Goal: Task Accomplishment & Management: Manage account settings

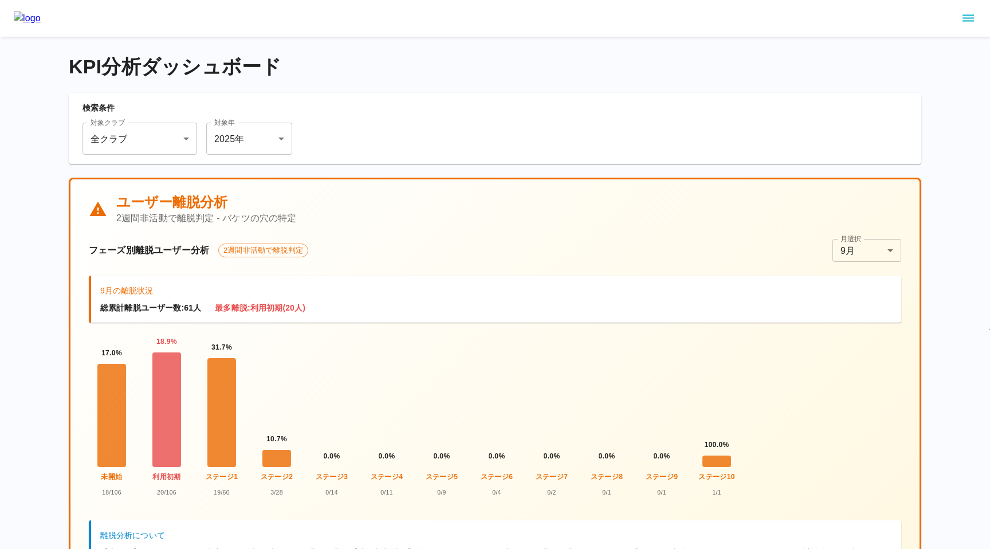
click at [963, 18] on icon "sidemenu" at bounding box center [968, 18] width 11 height 7
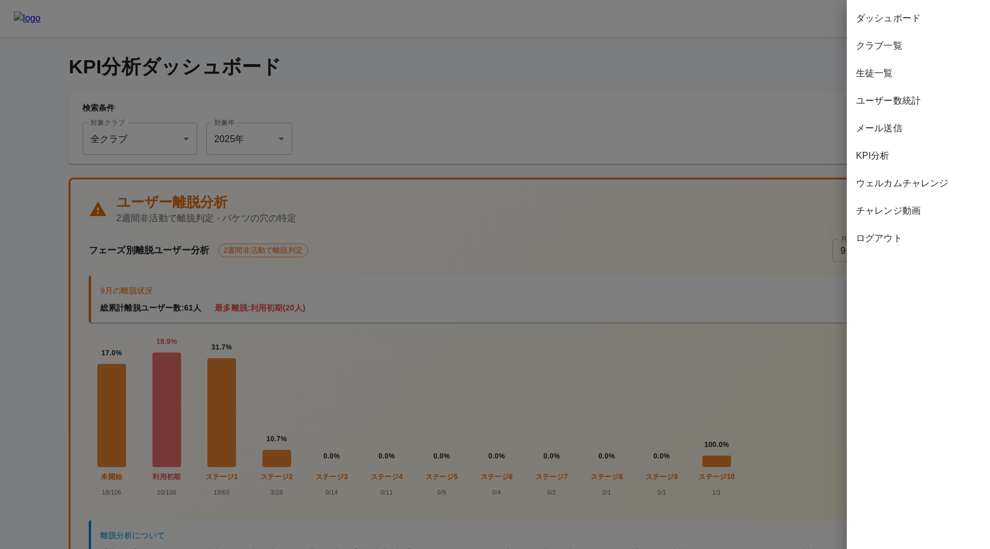
click at [886, 186] on span "ウェルカムチャレンジ" at bounding box center [918, 183] width 125 height 14
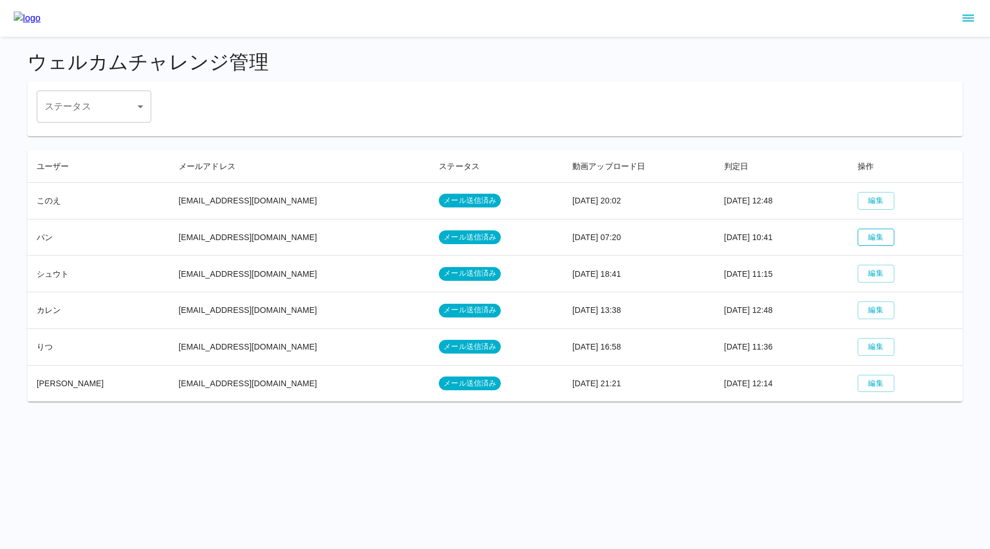
click at [864, 241] on button "編集" at bounding box center [876, 238] width 37 height 18
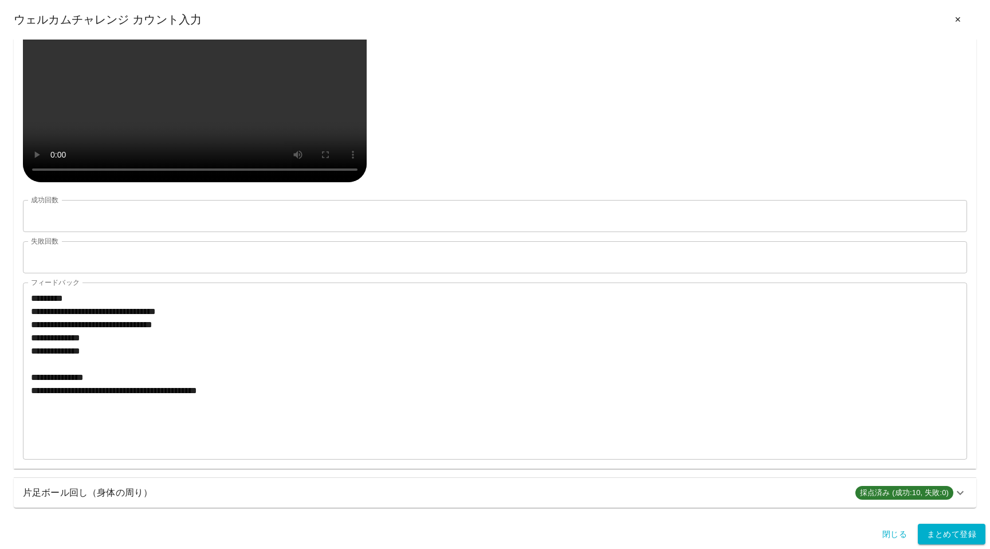
scroll to position [790, 0]
click at [54, 495] on h6 "片足ボール回し（身体の周り）" at bounding box center [434, 493] width 823 height 16
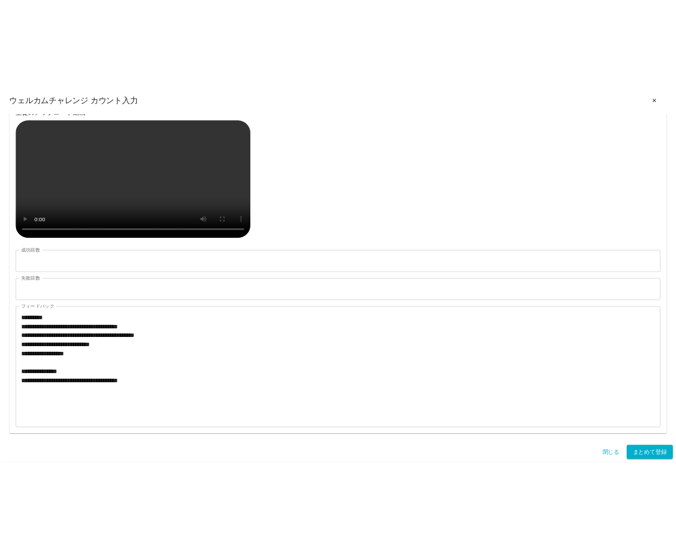
scroll to position [1583, 0]
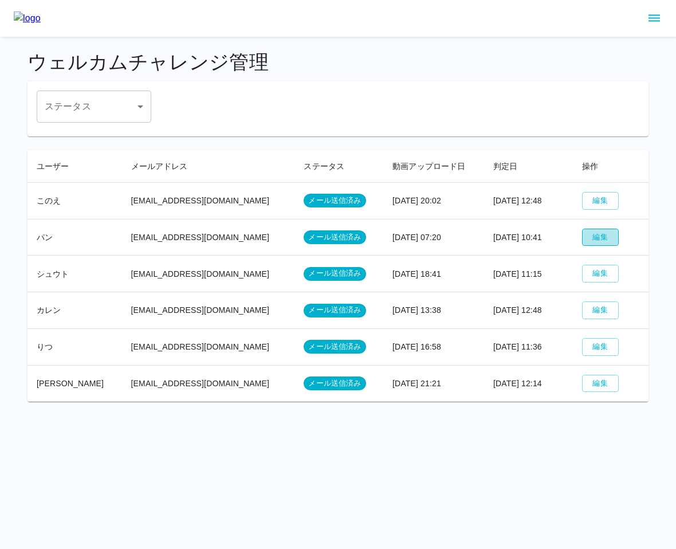
click at [591, 239] on button "編集" at bounding box center [600, 238] width 37 height 18
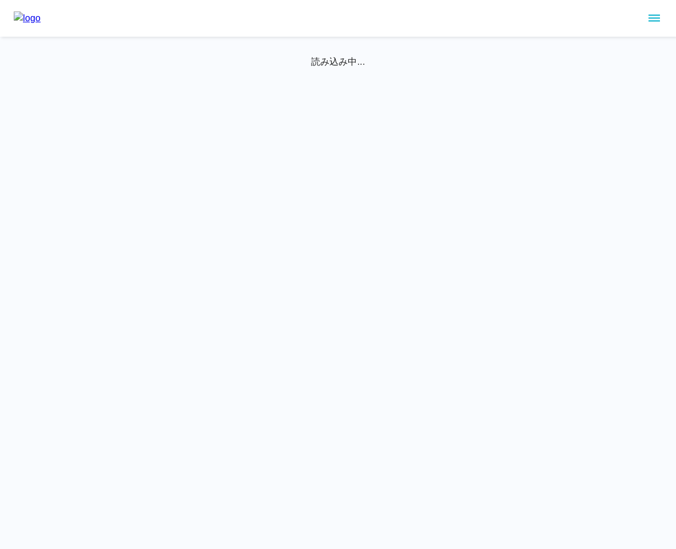
click at [657, 18] on icon "sidemenu" at bounding box center [654, 18] width 11 height 7
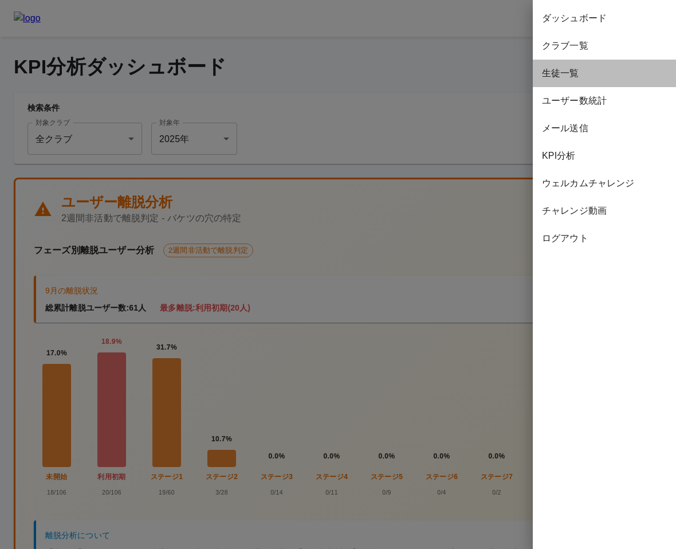
click at [578, 78] on span "生徒一覧" at bounding box center [604, 73] width 125 height 14
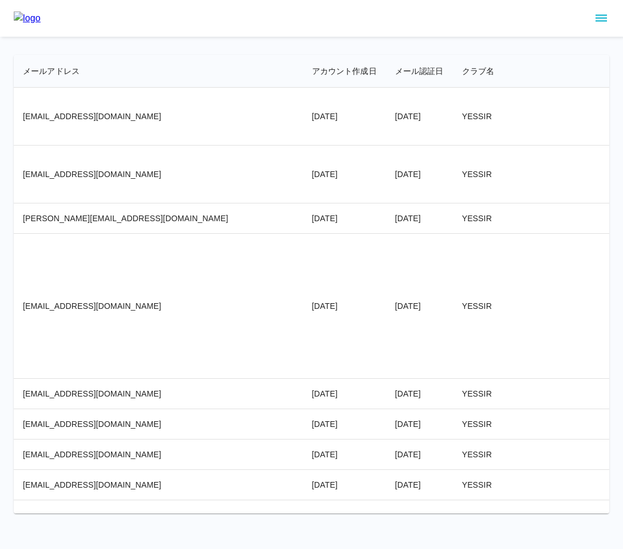
click at [477, 93] on td "YESSIR" at bounding box center [527, 117] width 148 height 58
click at [453, 221] on td "YESSIR" at bounding box center [527, 218] width 148 height 30
